Goal: Task Accomplishment & Management: Use online tool/utility

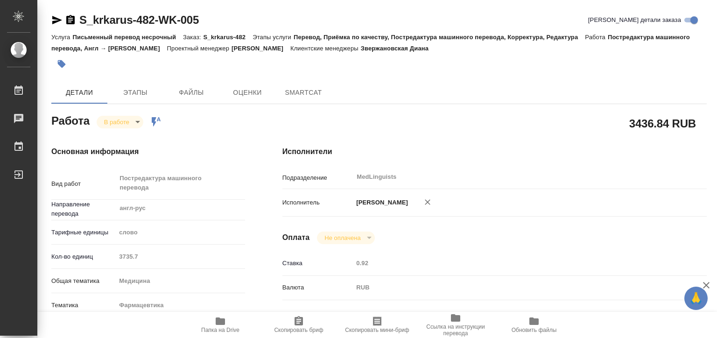
type textarea "x"
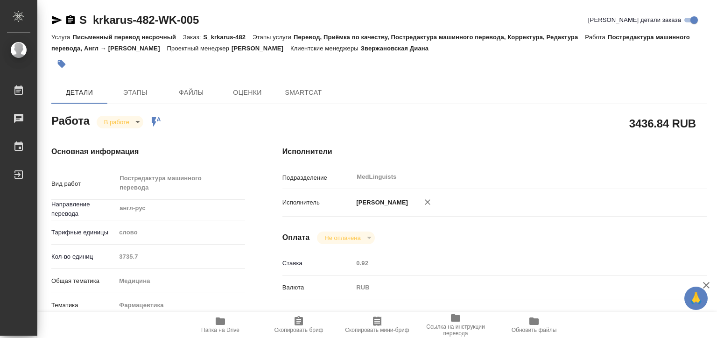
type textarea "x"
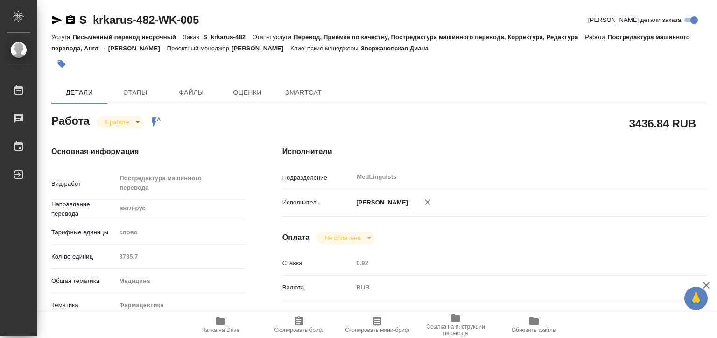
type textarea "x"
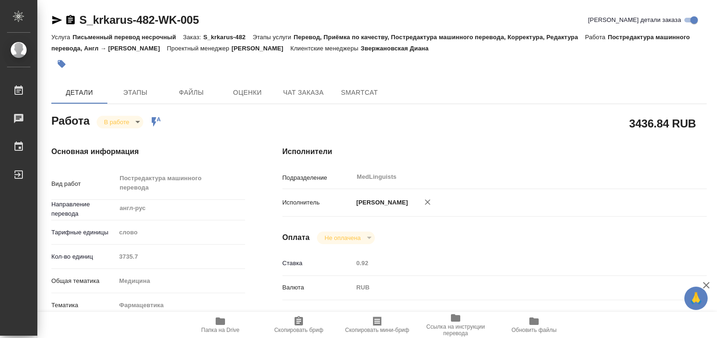
type textarea "x"
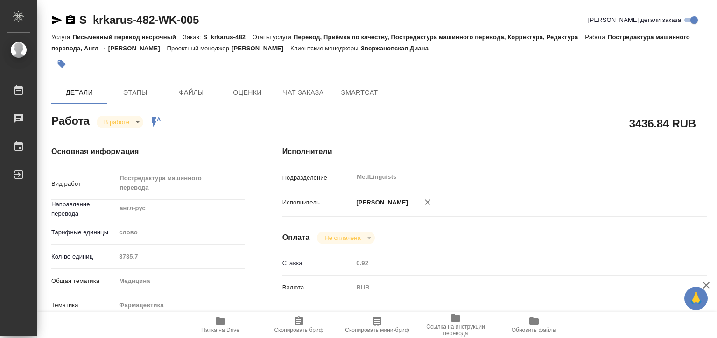
type textarea "x"
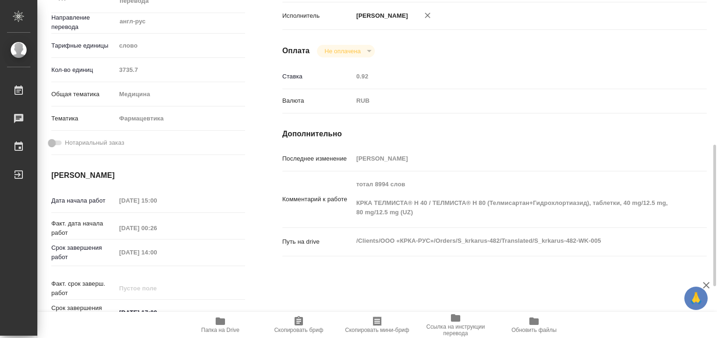
scroll to position [233, 0]
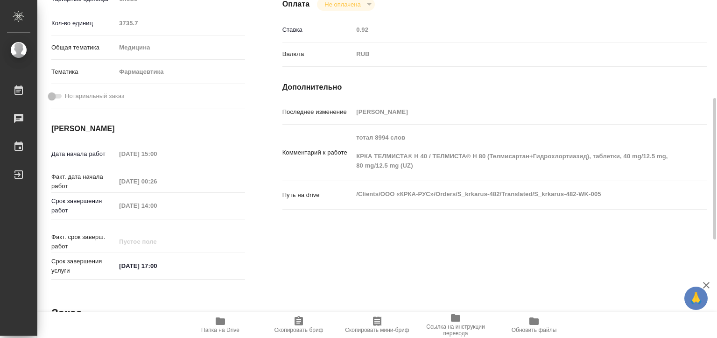
type textarea "x"
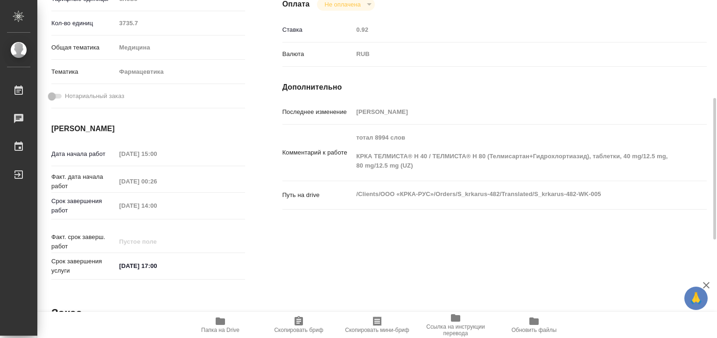
type textarea "x"
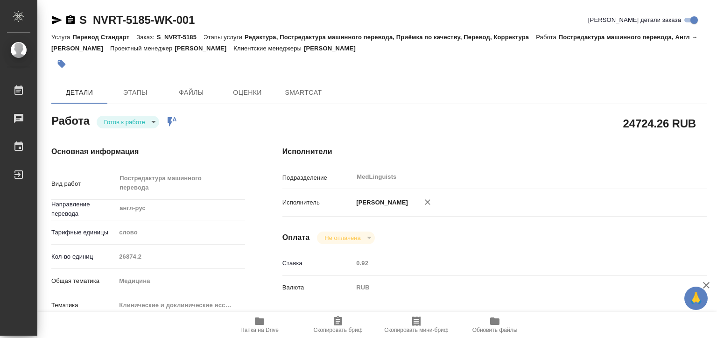
type textarea "x"
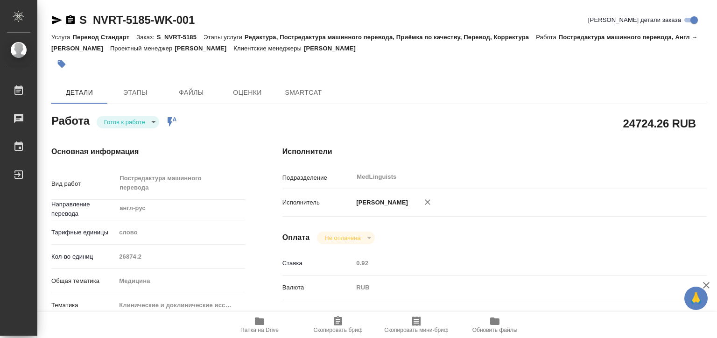
type textarea "x"
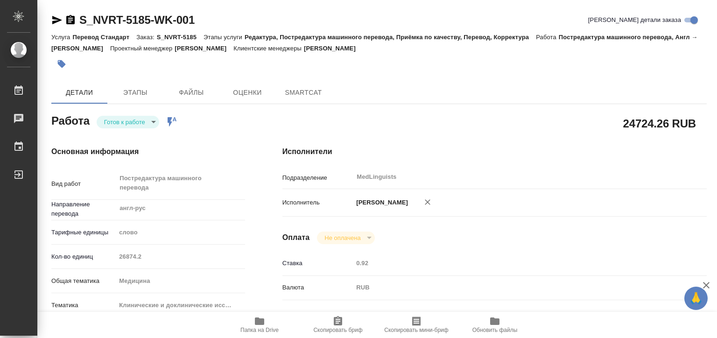
type textarea "x"
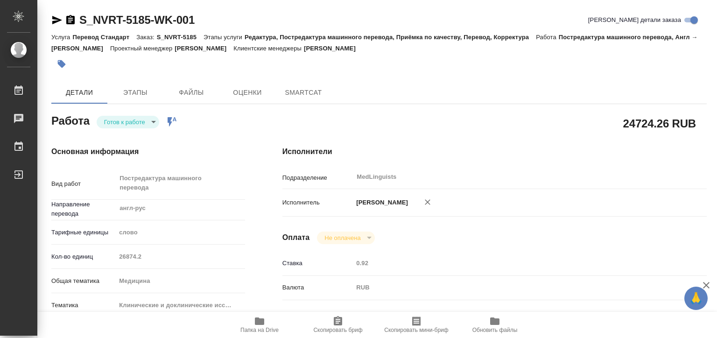
type textarea "x"
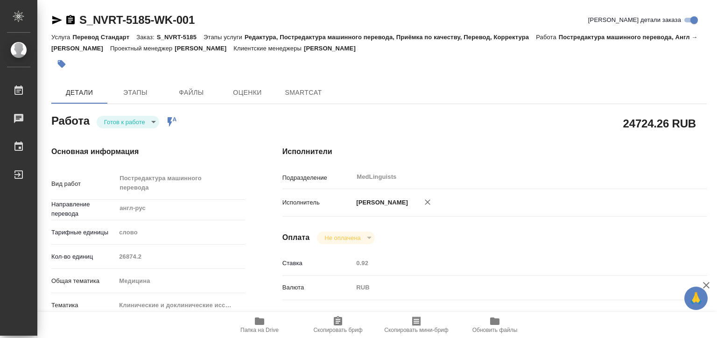
type textarea "x"
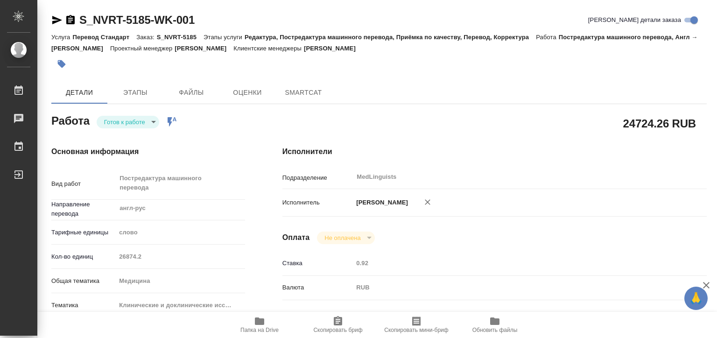
type textarea "x"
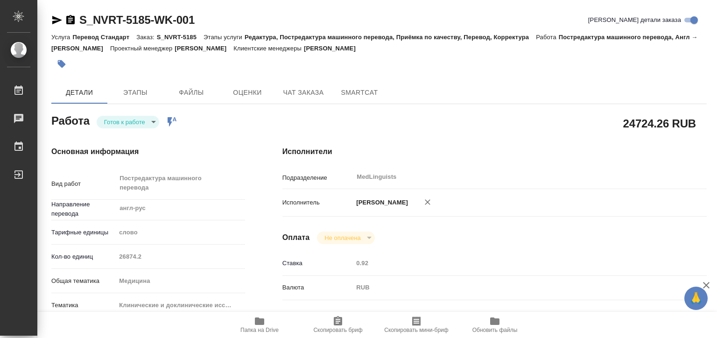
type textarea "x"
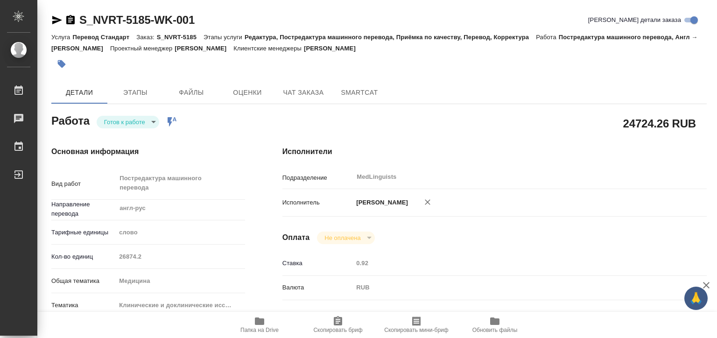
type textarea "x"
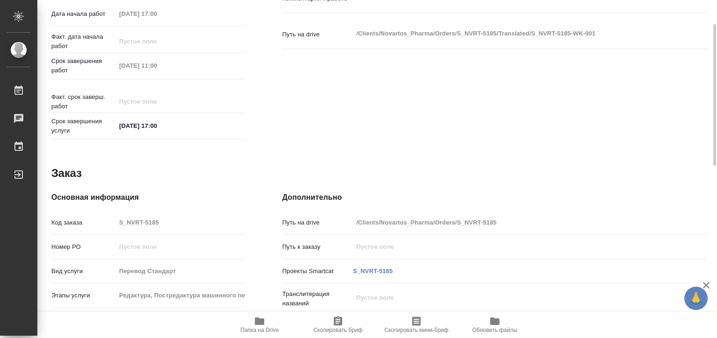
scroll to position [187, 0]
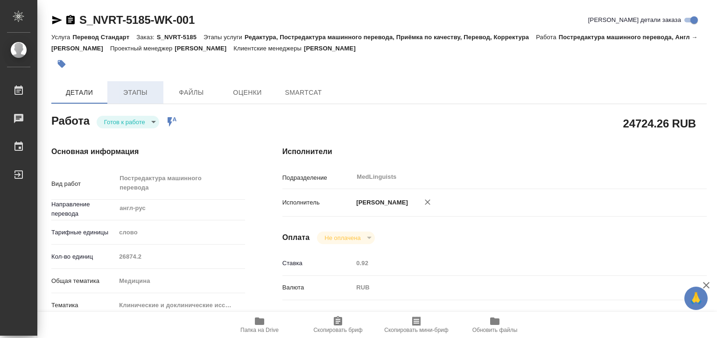
type textarea "x"
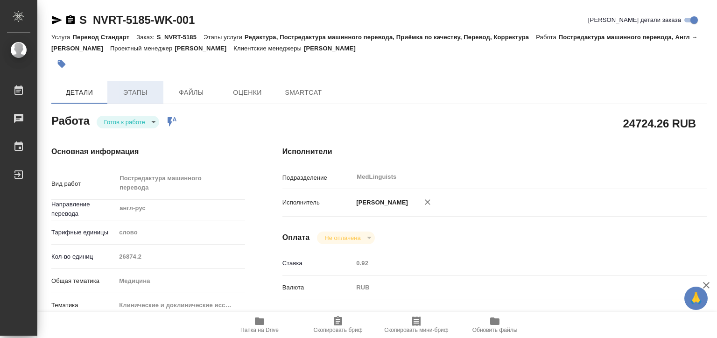
type textarea "x"
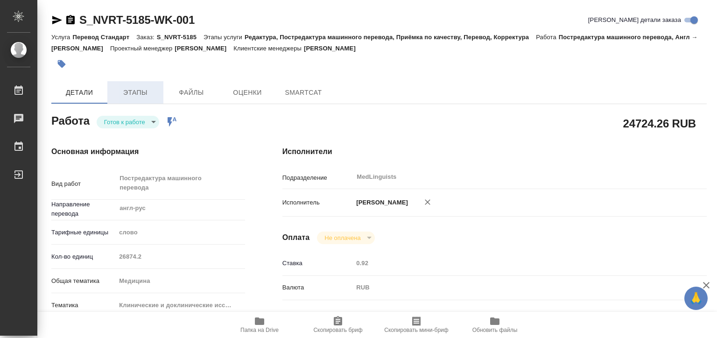
type textarea "x"
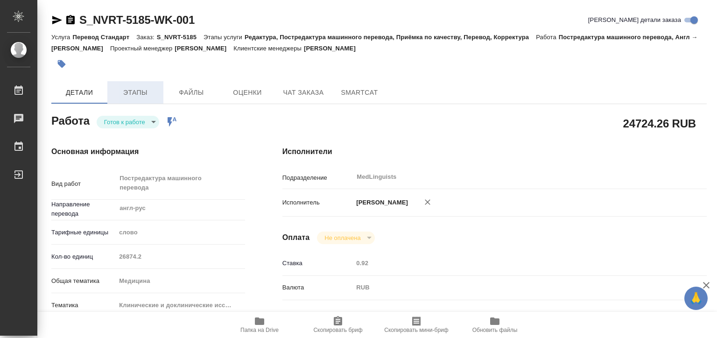
type textarea "x"
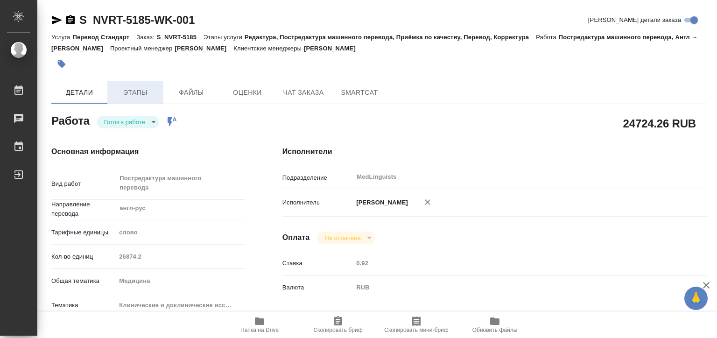
type textarea "x"
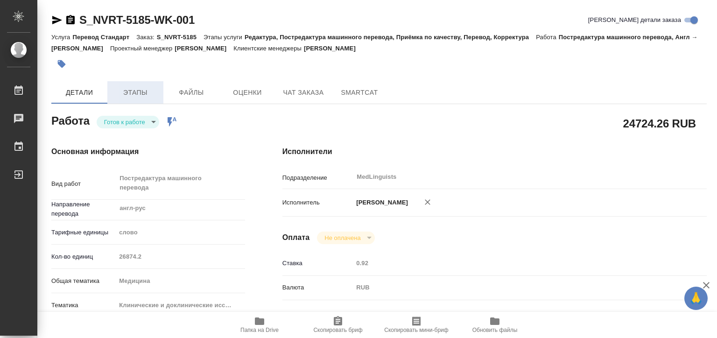
click at [131, 95] on span "Этапы" at bounding box center [135, 93] width 45 height 12
type textarea "x"
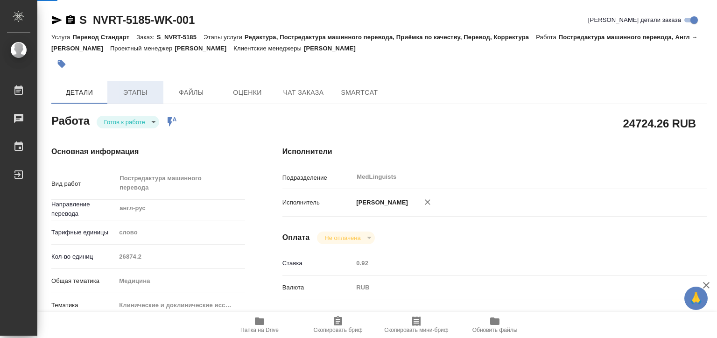
type textarea "x"
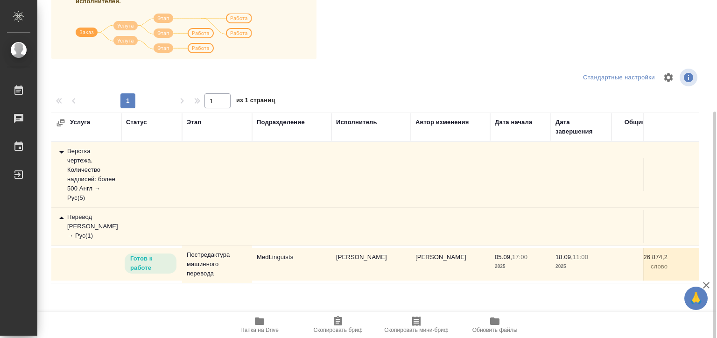
scroll to position [148, 0]
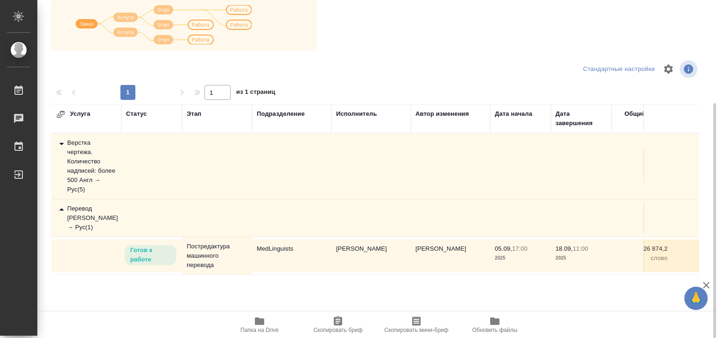
click at [90, 162] on div "Верстка чертежа. Количество надписей: более 500 Англ → Рус ( 5 )" at bounding box center [86, 166] width 61 height 56
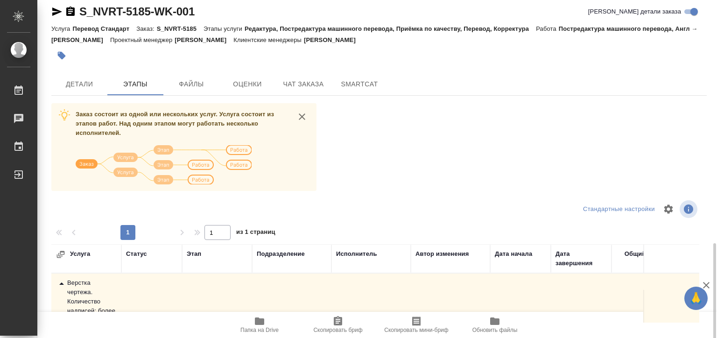
scroll to position [0, 0]
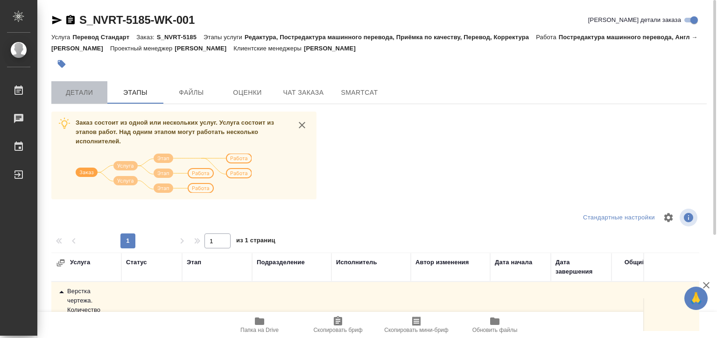
click at [91, 86] on button "Детали" at bounding box center [79, 92] width 56 height 22
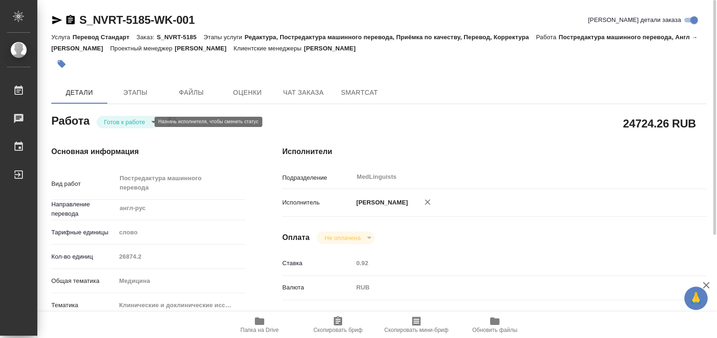
type textarea "x"
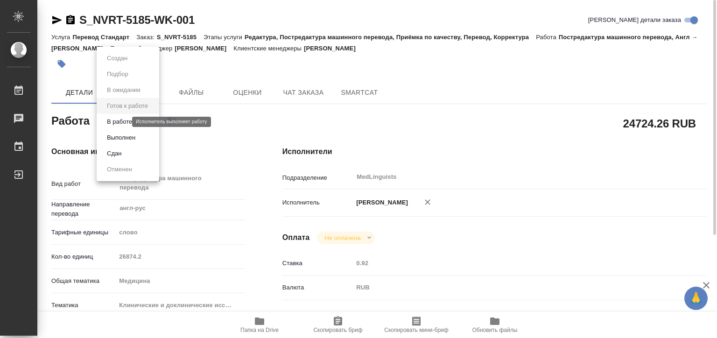
click at [121, 120] on body "🙏 .cls-1 fill:#fff; AWATERA Matveeva Elena Работы 0 Чаты График Выйти S_NVRT-51…" at bounding box center [358, 169] width 717 height 338
type textarea "x"
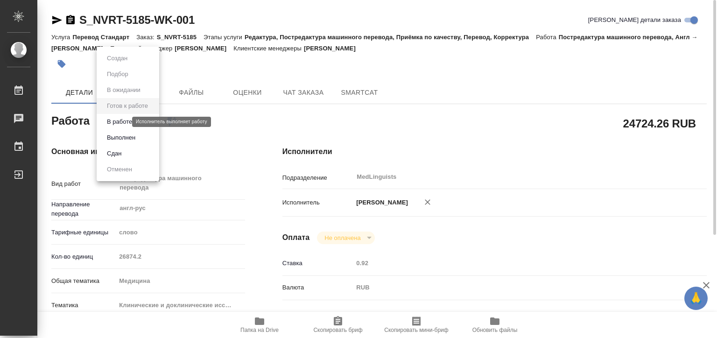
type textarea "x"
click at [131, 119] on button "В работе" at bounding box center [119, 122] width 31 height 10
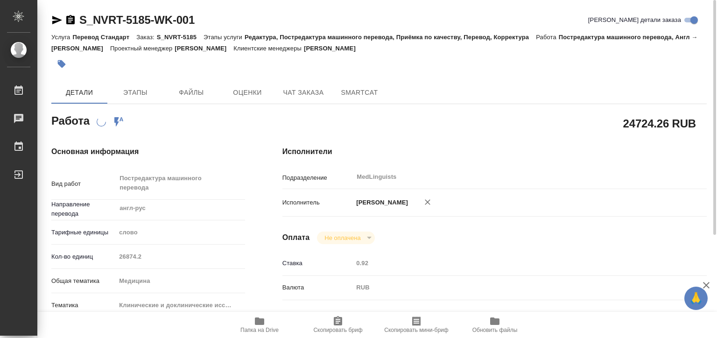
type textarea "x"
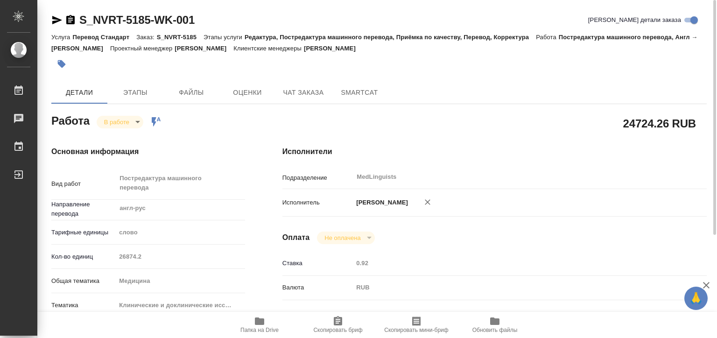
type textarea "x"
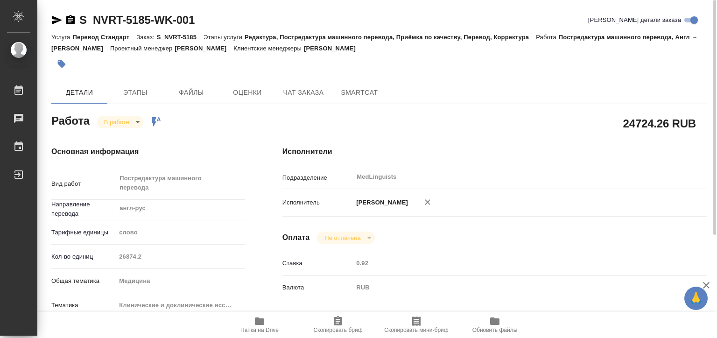
type textarea "x"
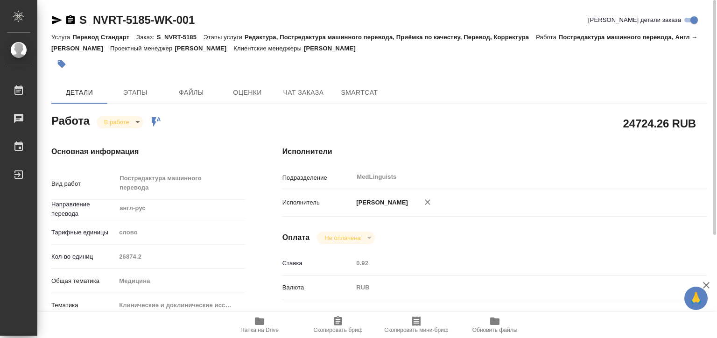
type textarea "x"
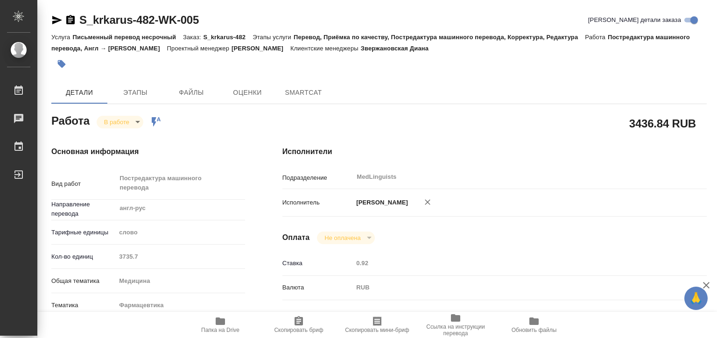
type textarea "x"
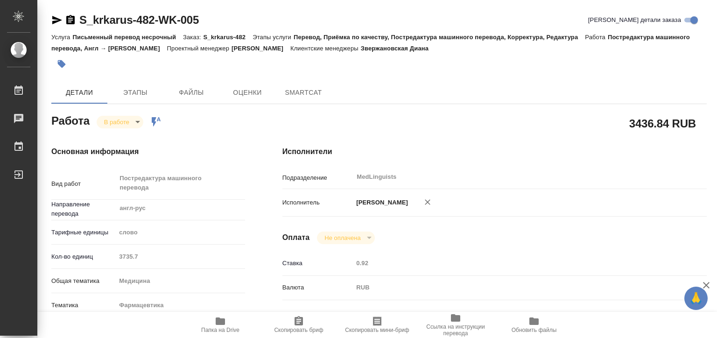
type textarea "x"
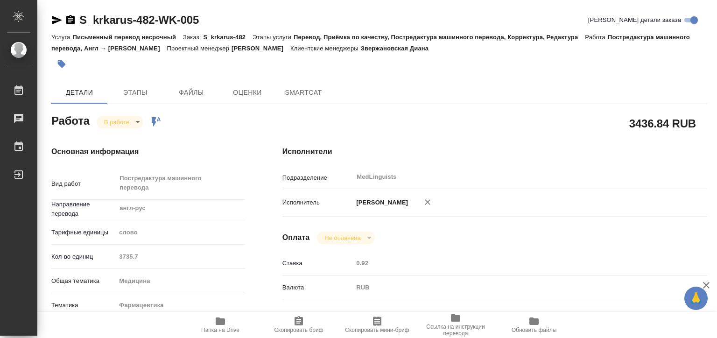
type textarea "x"
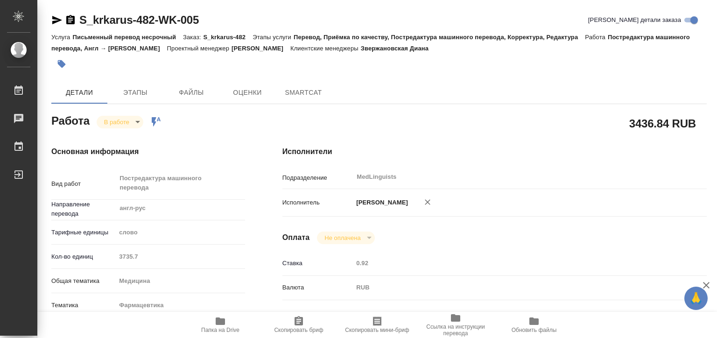
type textarea "x"
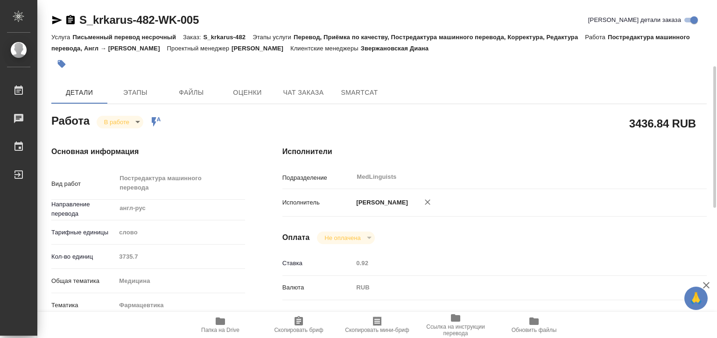
type textarea "x"
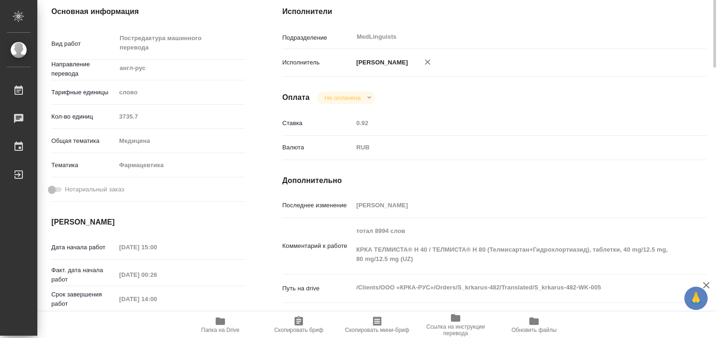
type textarea "x"
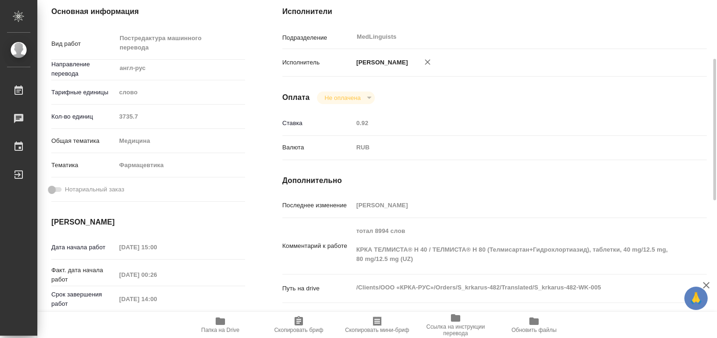
type textarea "x"
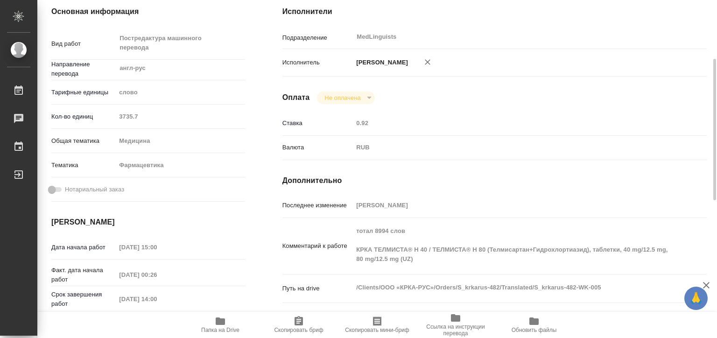
scroll to position [187, 0]
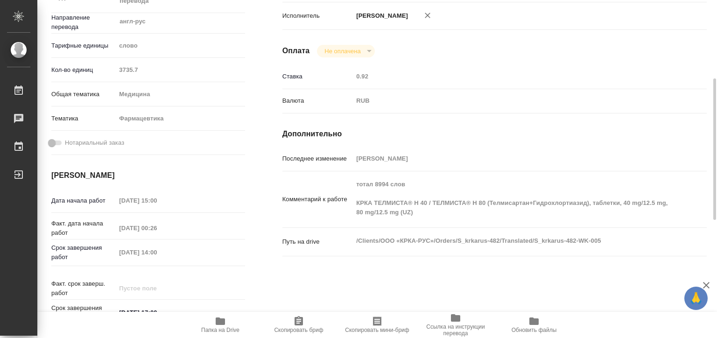
type textarea "x"
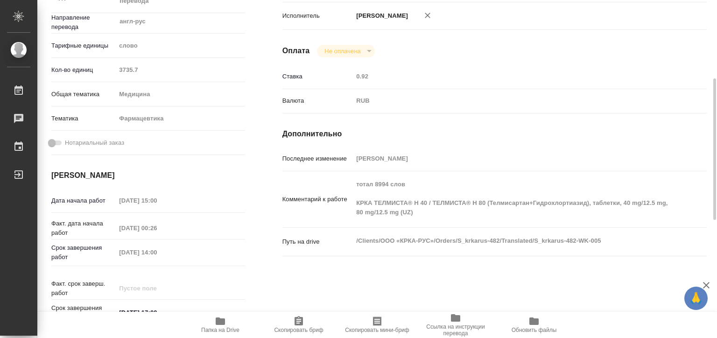
type textarea "x"
